Goal: Understand process/instructions: Learn how to perform a task or action

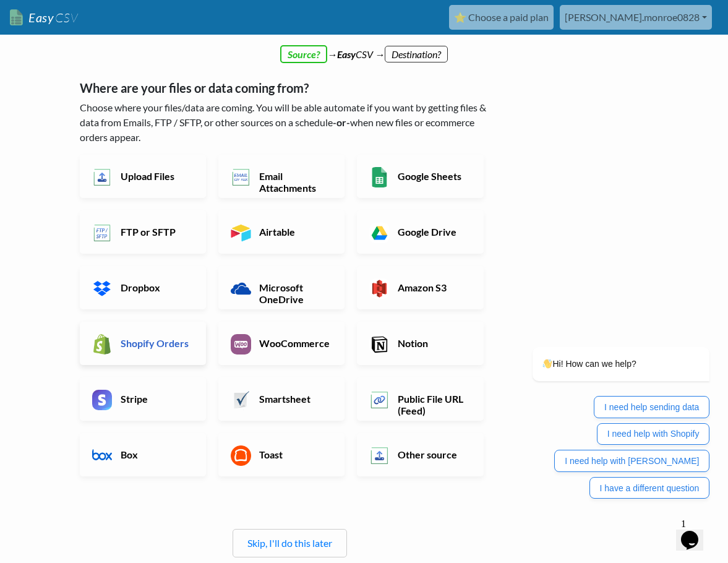
click at [143, 344] on h6 "Shopify Orders" at bounding box center [155, 343] width 76 height 12
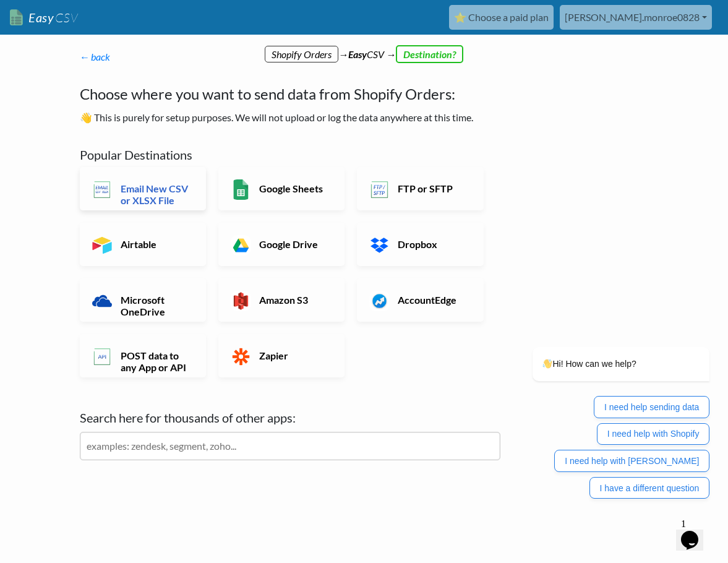
click at [158, 193] on h6 "Email New CSV or XLSX File" at bounding box center [155, 193] width 76 height 23
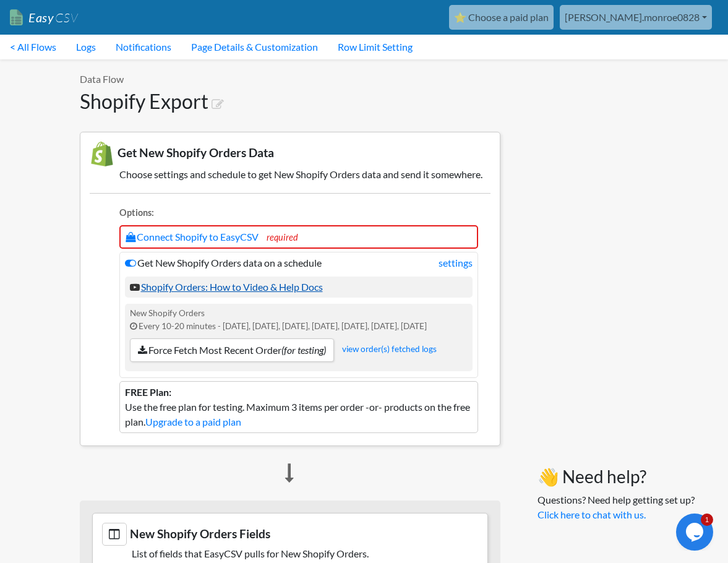
click at [218, 289] on link "Shopify Orders: How to Video & Help Docs" at bounding box center [226, 287] width 193 height 12
